Goal: Task Accomplishment & Management: Complete application form

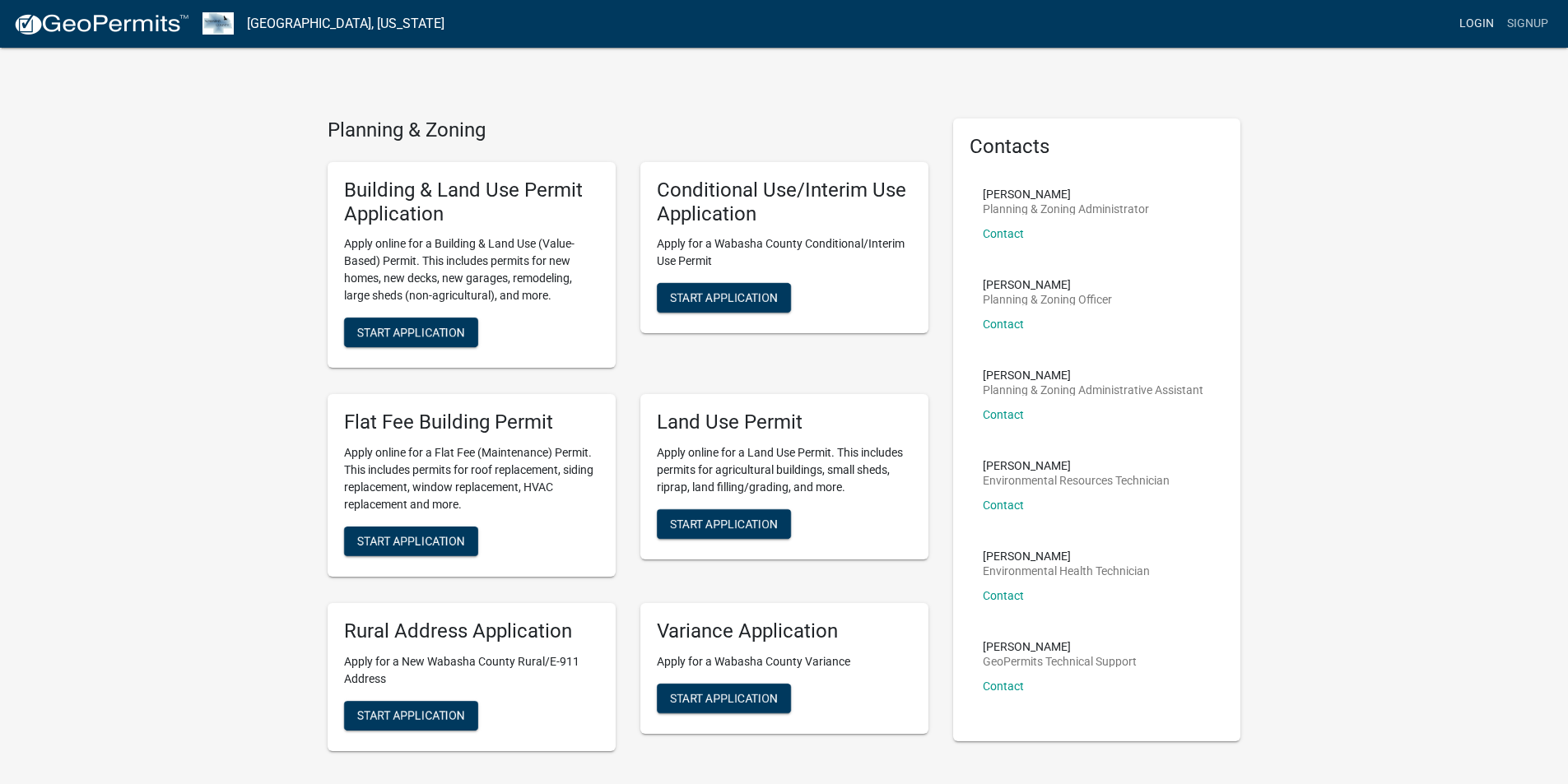
click at [775, 28] on link "Login" at bounding box center [1476, 23] width 48 height 31
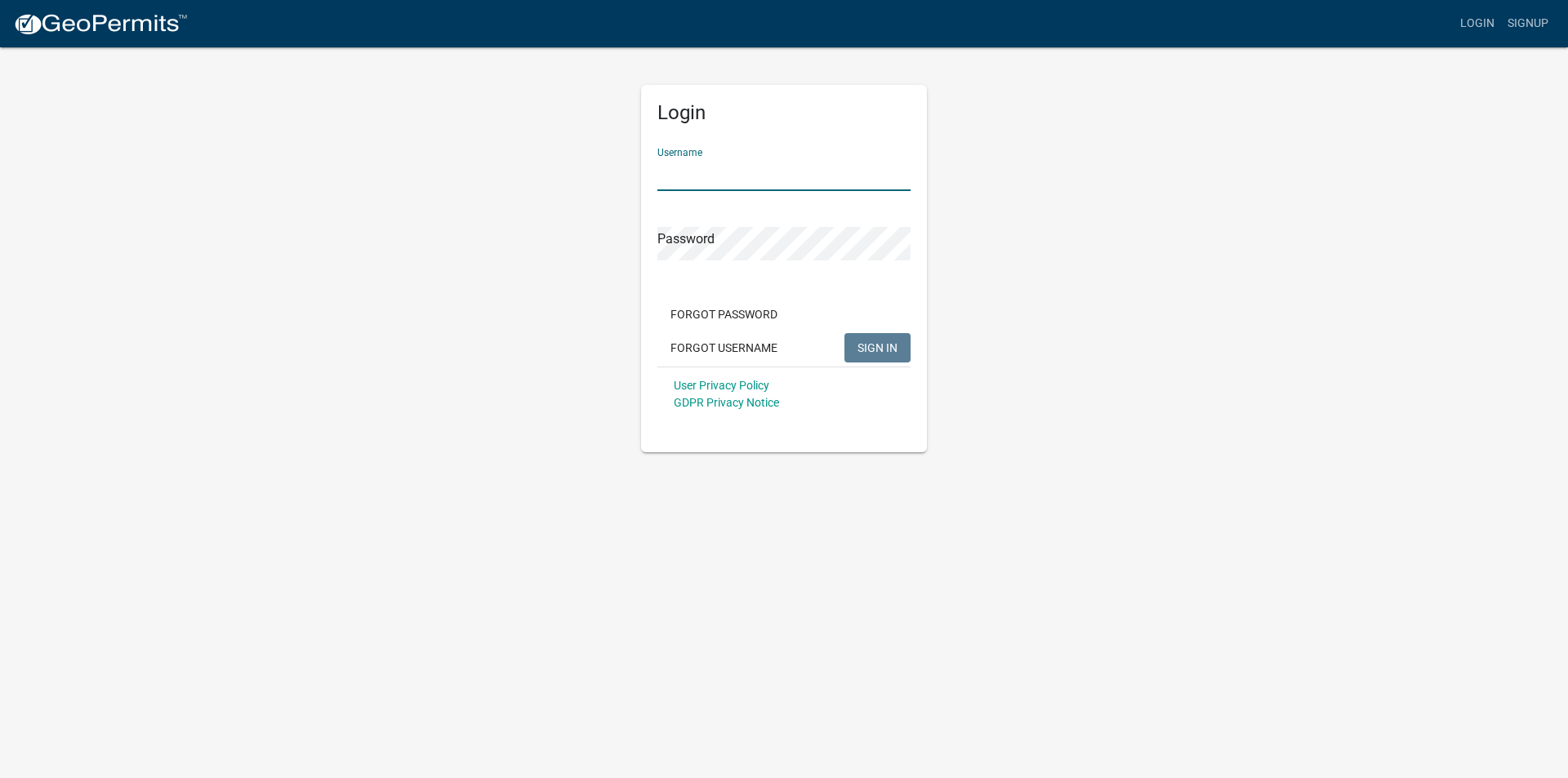
click at [748, 178] on input "Username" at bounding box center [784, 174] width 253 height 33
type input "Tscheiber"
click at [769, 345] on span "SIGN IN" at bounding box center [877, 347] width 40 height 13
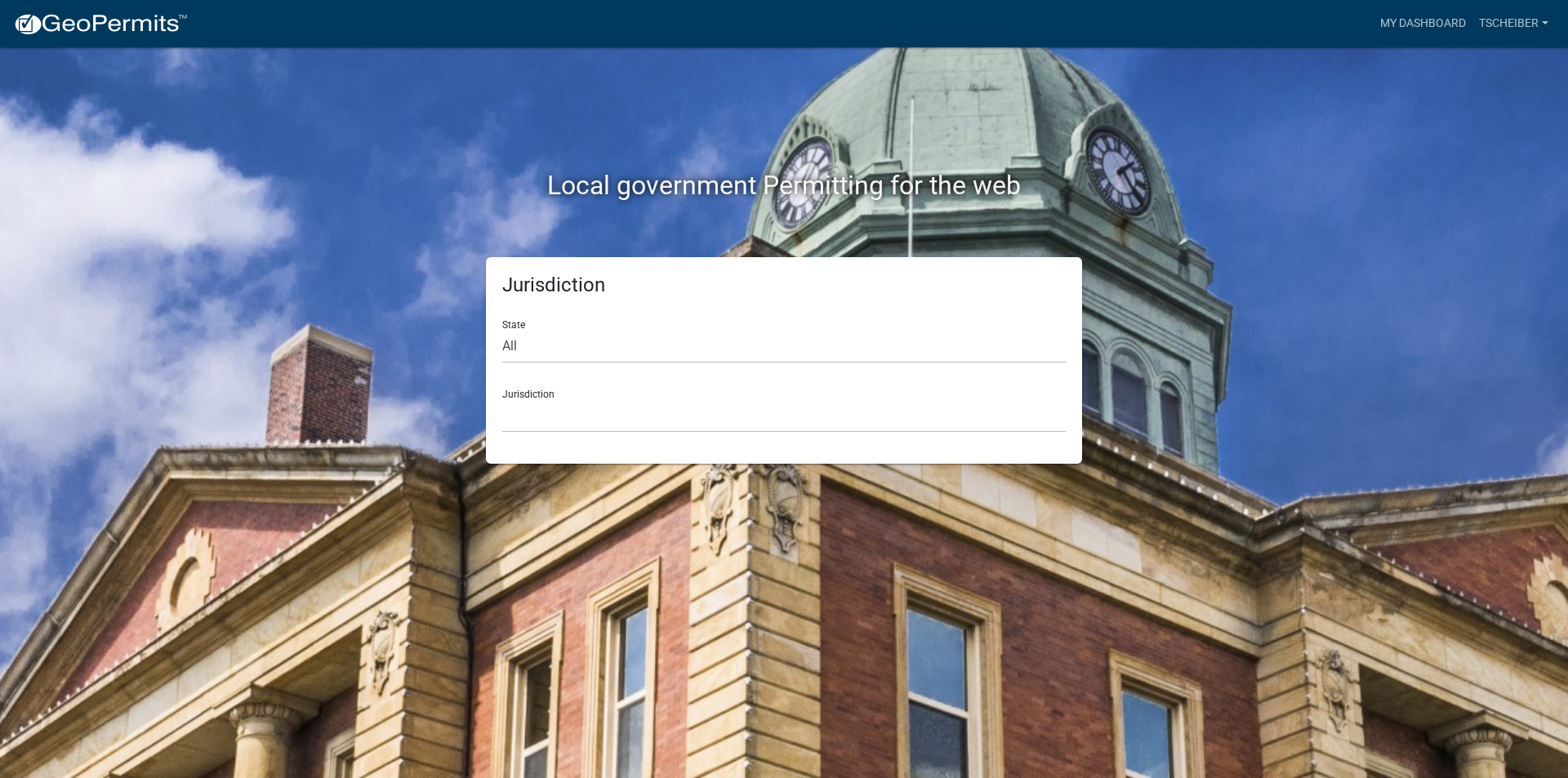
click at [493, 348] on div "Jurisdiction State All [US_STATE] [US_STATE] [US_STATE] [US_STATE] [US_STATE] […" at bounding box center [784, 360] width 597 height 207
click at [503, 350] on select "All [US_STATE] [US_STATE] [US_STATE] [US_STATE] [US_STATE] [US_STATE] [US_STATE…" at bounding box center [783, 347] width 563 height 33
select select "[US_STATE]"
click at [502, 330] on select "All [US_STATE] [US_STATE] [US_STATE] [US_STATE] [US_STATE] [US_STATE] [US_STATE…" at bounding box center [783, 347] width 563 height 33
click at [516, 352] on select "[GEOGRAPHIC_DATA], [US_STATE] [GEOGRAPHIC_DATA], [US_STATE] [GEOGRAPHIC_DATA], …" at bounding box center [783, 416] width 563 height 33
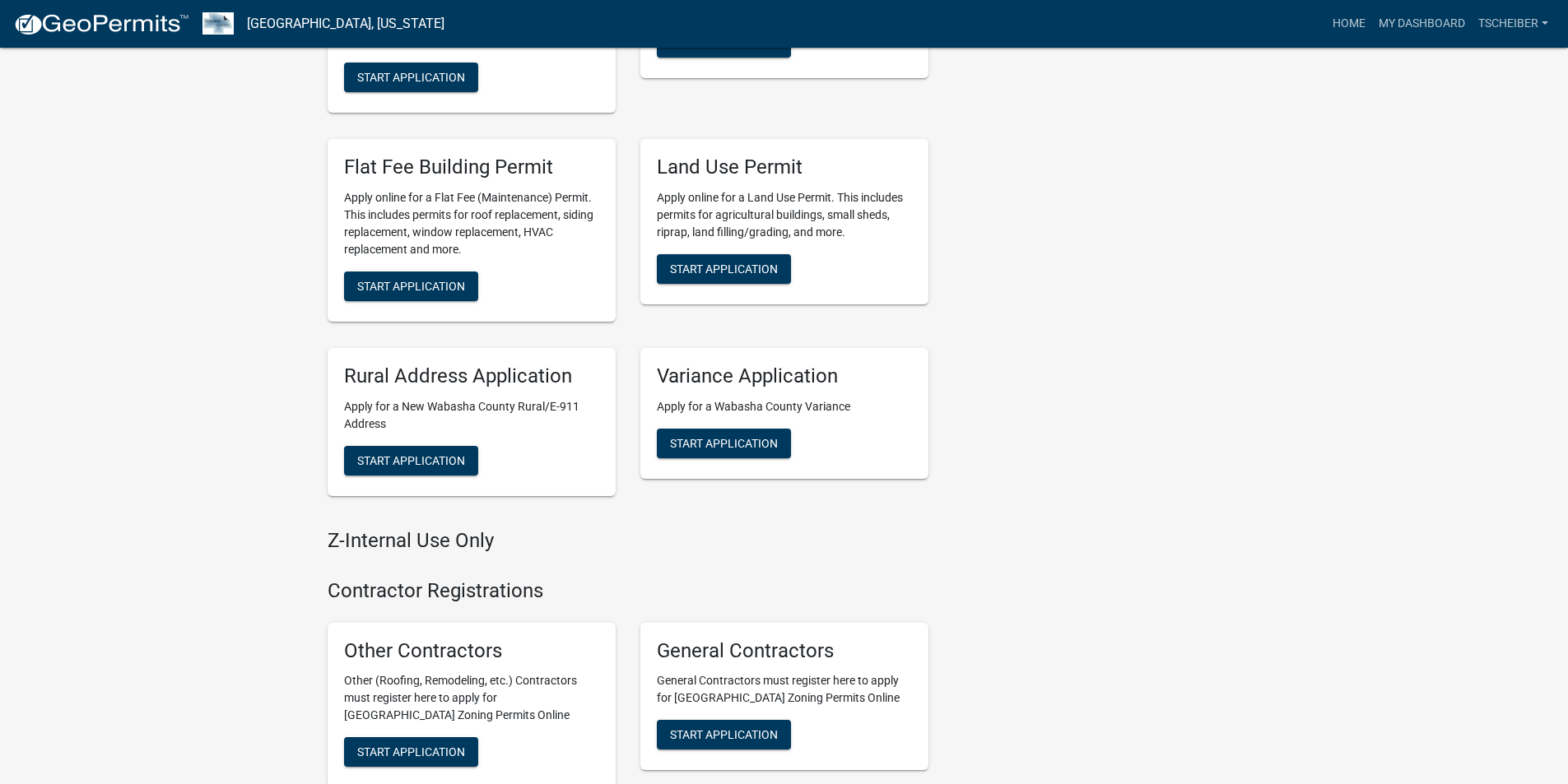
scroll to position [748, 0]
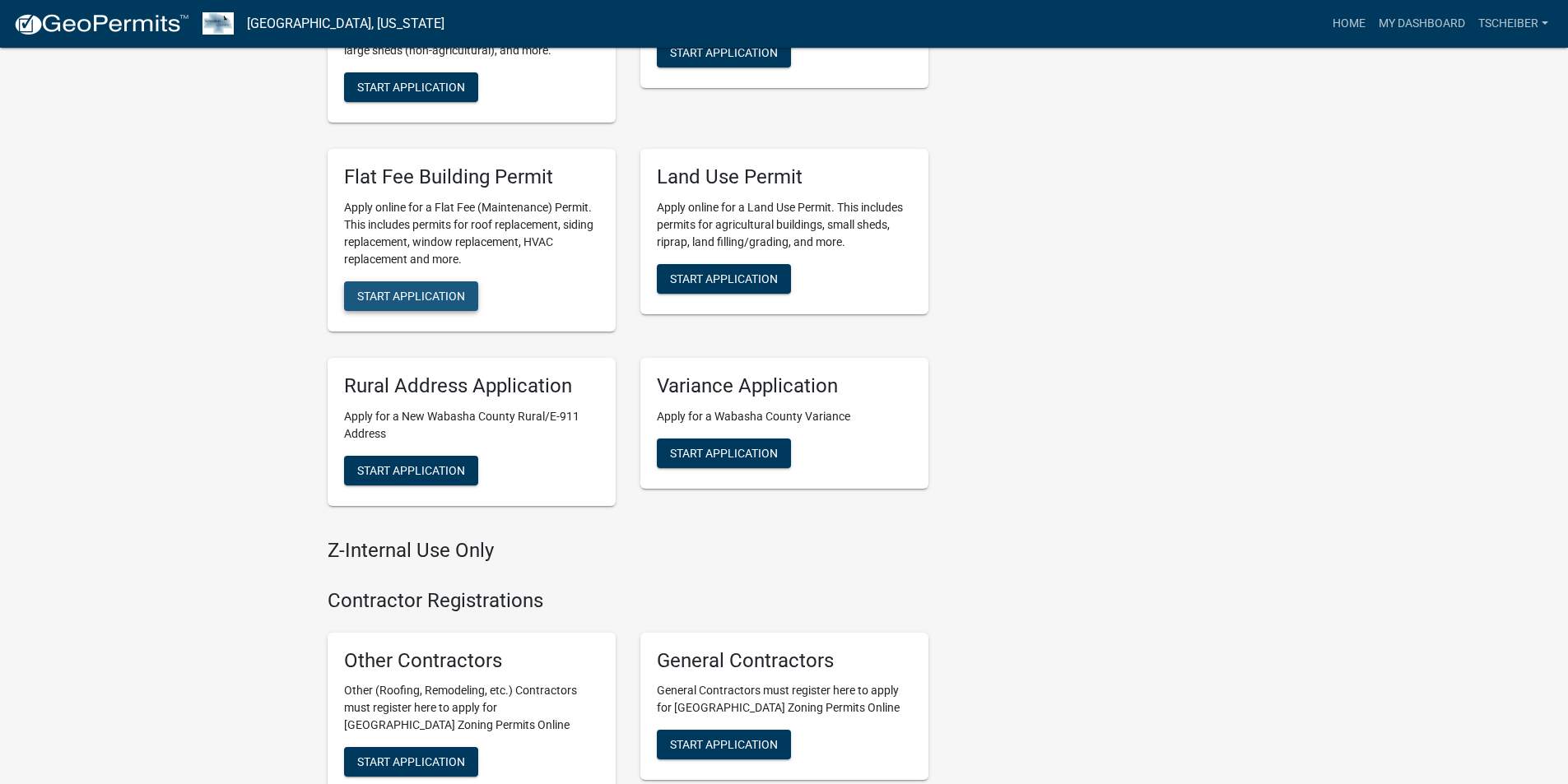
click at [458, 287] on button "Start Application" at bounding box center [411, 296] width 135 height 30
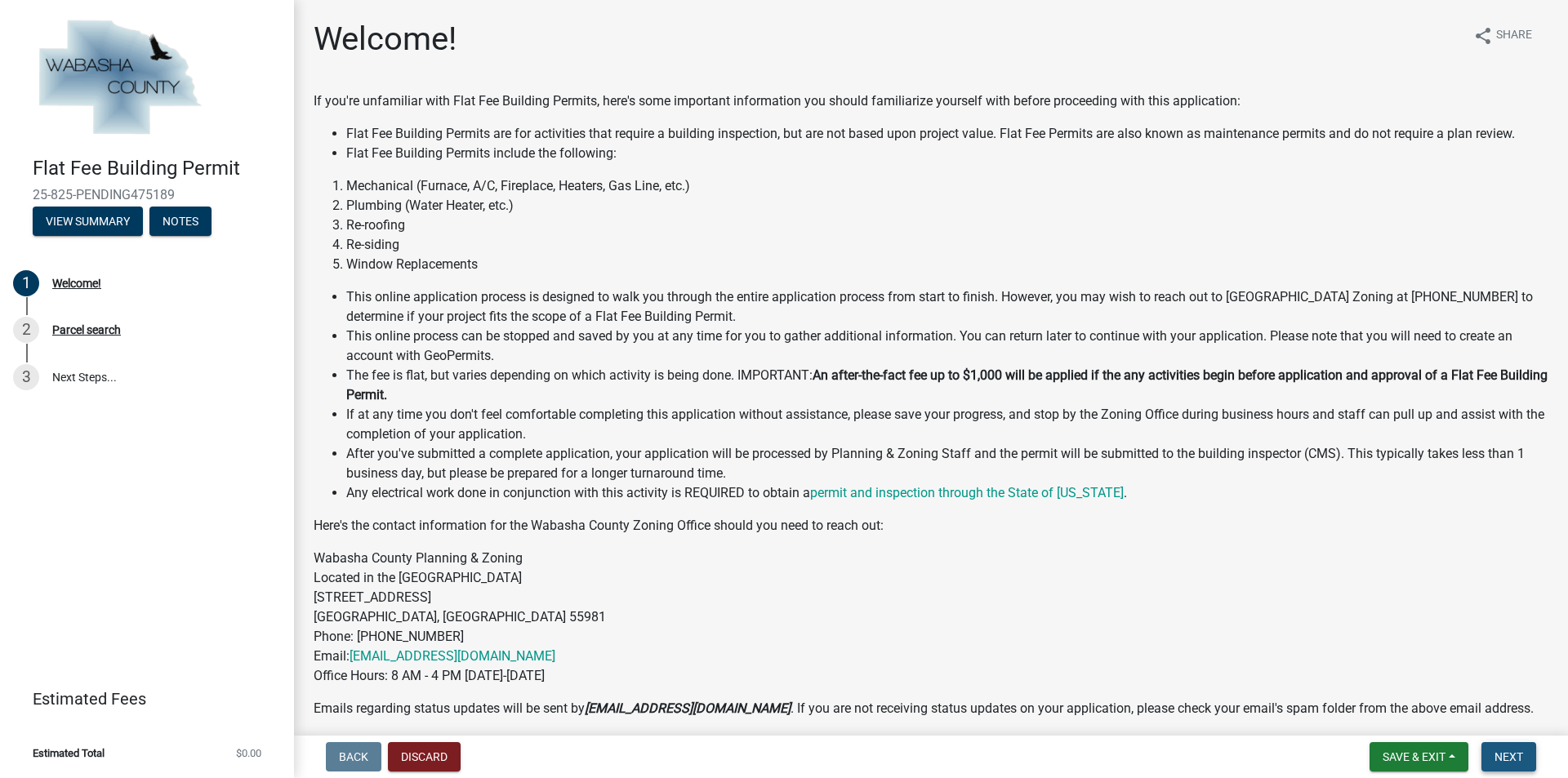
click at [769, 352] on span "Next" at bounding box center [1509, 757] width 29 height 13
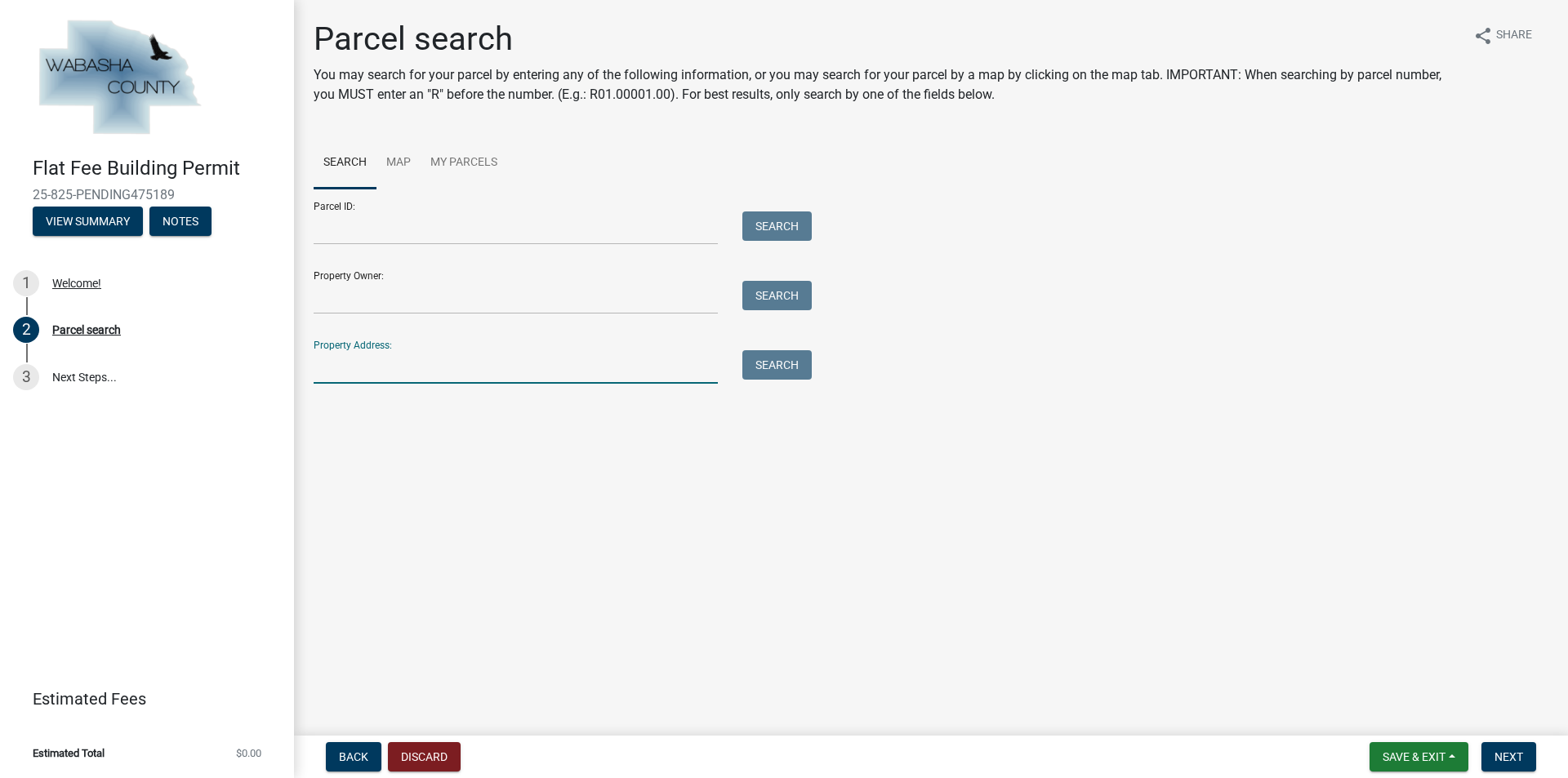
click at [375, 352] on input "Property Address:" at bounding box center [516, 367] width 405 height 33
click at [769, 352] on button "Search" at bounding box center [777, 365] width 70 height 30
click at [398, 352] on input "32607" at bounding box center [516, 367] width 405 height 33
click at [769, 352] on button "Search" at bounding box center [777, 365] width 70 height 30
click at [405, 352] on input "[STREET_ADDRESS]" at bounding box center [516, 367] width 405 height 33
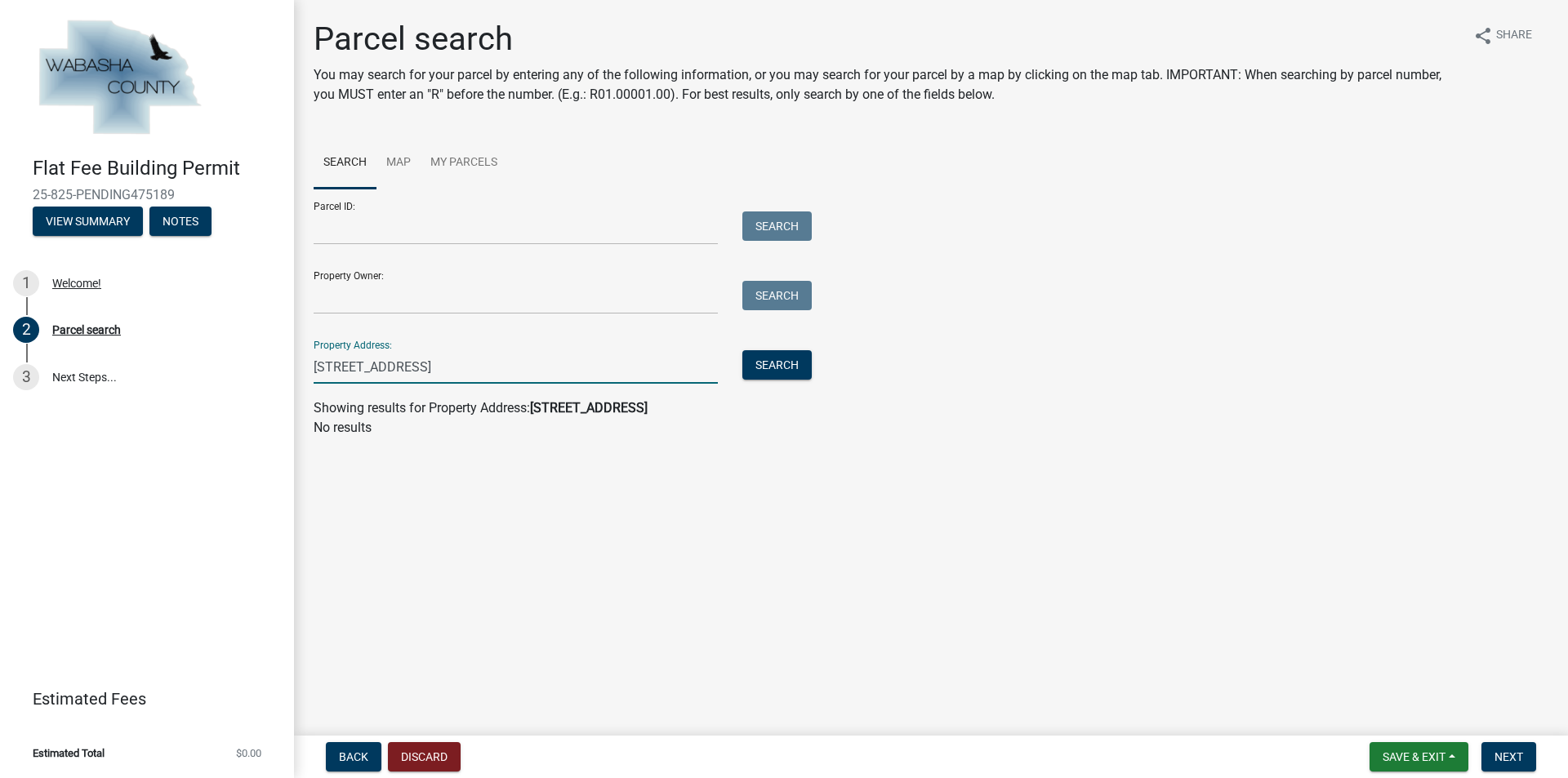
click at [413, 352] on input "[STREET_ADDRESS]" at bounding box center [516, 367] width 405 height 33
type input "3"
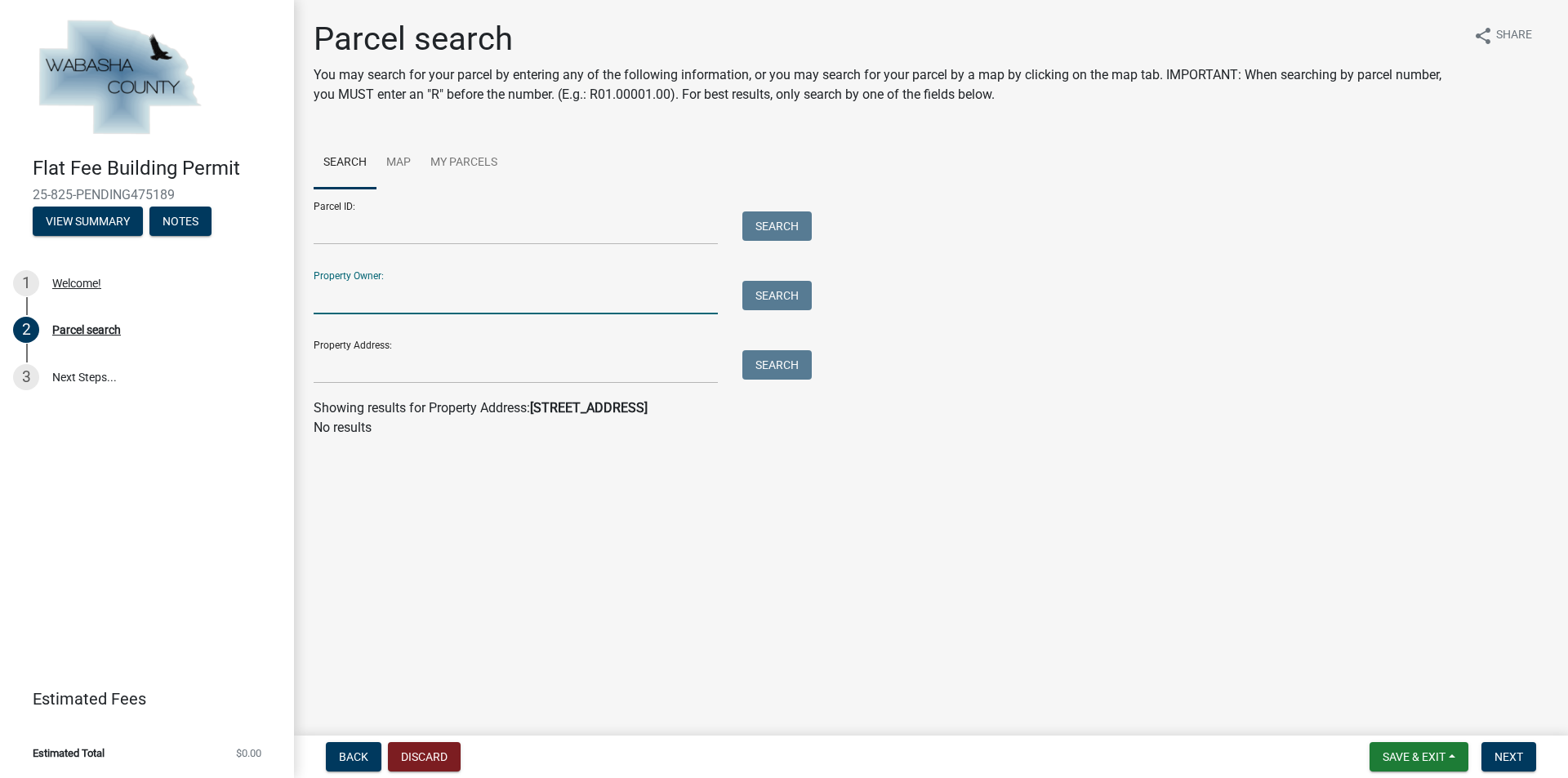
click at [351, 290] on input "Property Owner:" at bounding box center [516, 298] width 405 height 33
click at [769, 297] on button "Search" at bounding box center [777, 296] width 70 height 30
click at [425, 295] on input "[PERSON_NAME]" at bounding box center [516, 298] width 405 height 33
type input "J"
click at [373, 352] on input "Property Address:" at bounding box center [516, 367] width 405 height 33
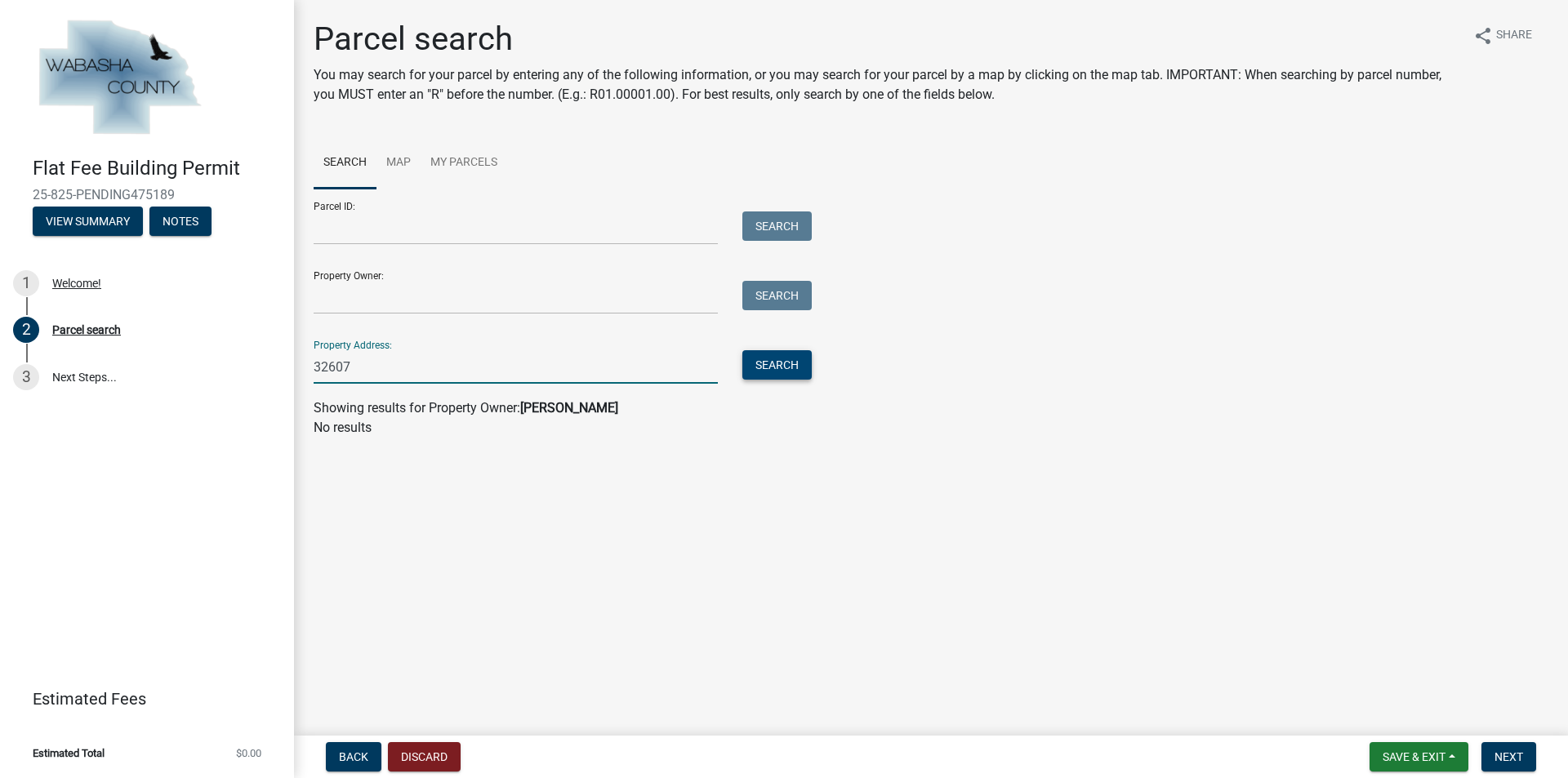
type input "32607"
click at [769, 352] on button "Search" at bounding box center [777, 365] width 70 height 30
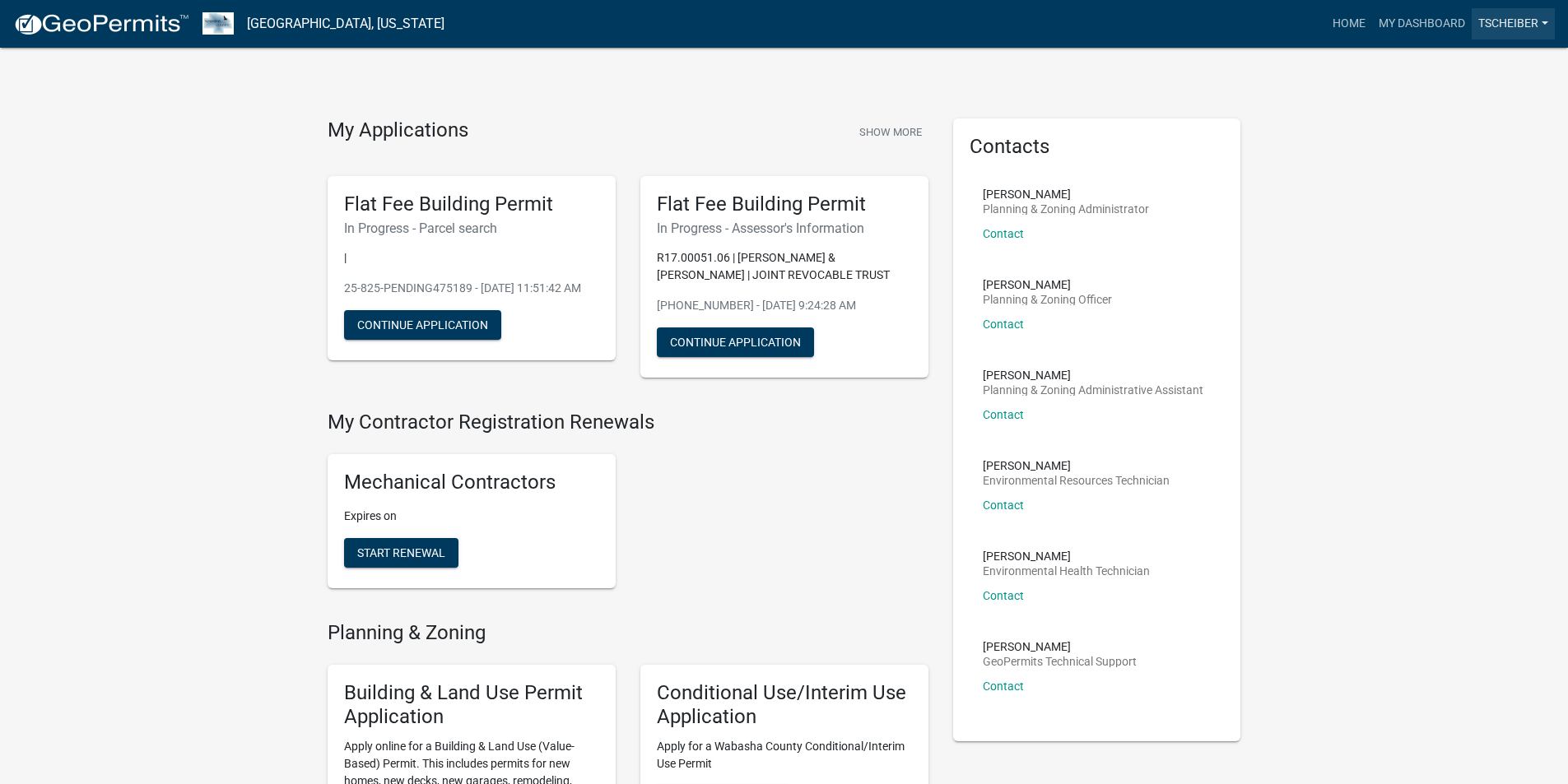
click at [775, 21] on link "tscheiber" at bounding box center [1513, 23] width 83 height 31
click at [775, 164] on link "Logout" at bounding box center [1484, 161] width 141 height 39
